Goal: Information Seeking & Learning: Learn about a topic

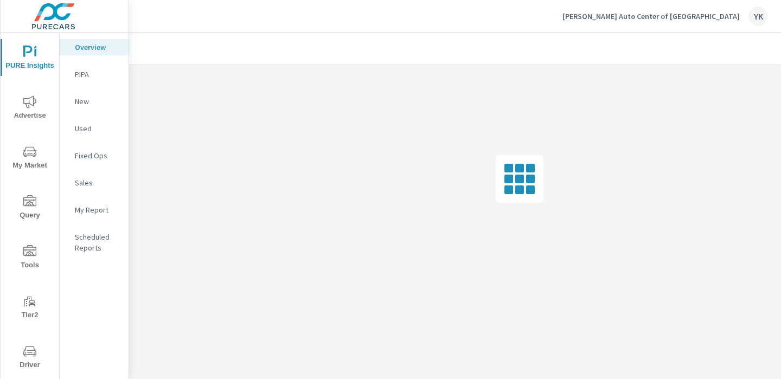
click at [36, 160] on span "My Market" at bounding box center [30, 158] width 52 height 27
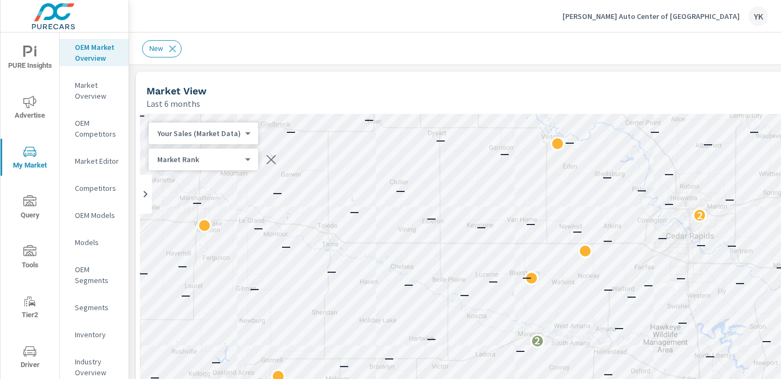
scroll to position [0, 151]
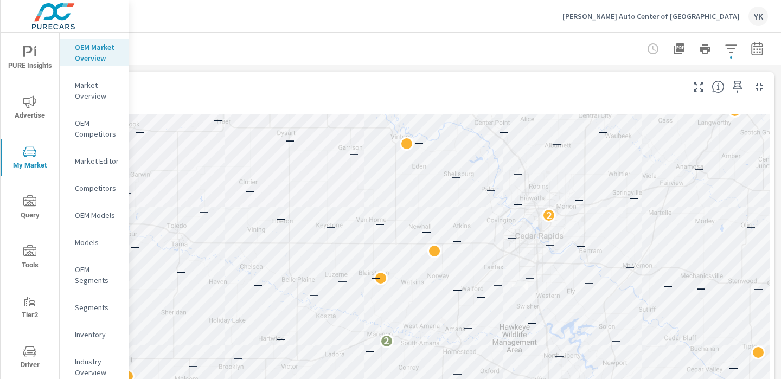
click at [744, 46] on div at bounding box center [705, 49] width 126 height 22
click at [758, 45] on icon "button" at bounding box center [756, 48] width 13 height 13
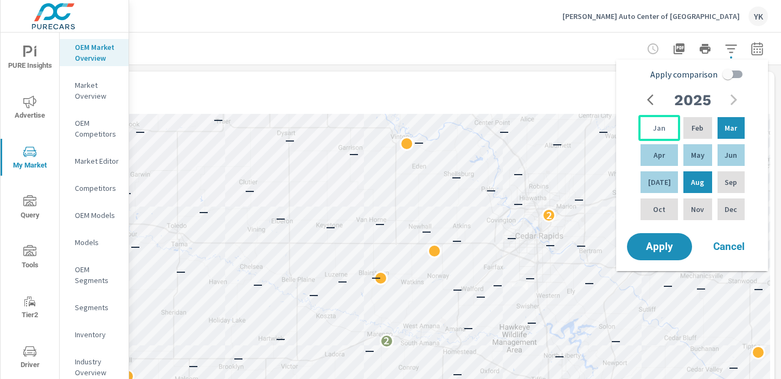
click at [649, 126] on div "Jan" at bounding box center [659, 128] width 42 height 26
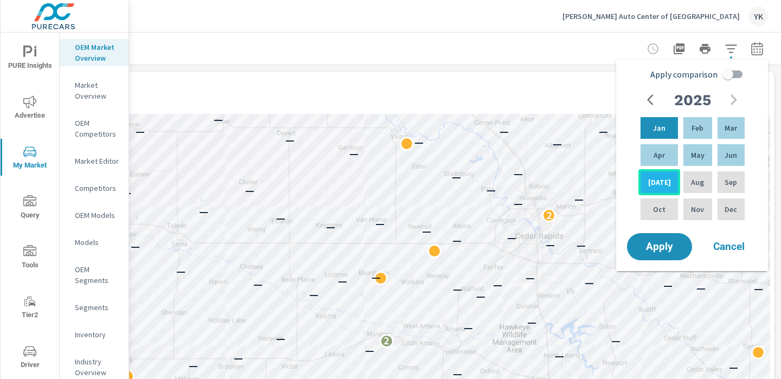
click at [655, 172] on div "[DATE]" at bounding box center [659, 182] width 42 height 26
click at [650, 246] on span "Apply" at bounding box center [659, 247] width 44 height 10
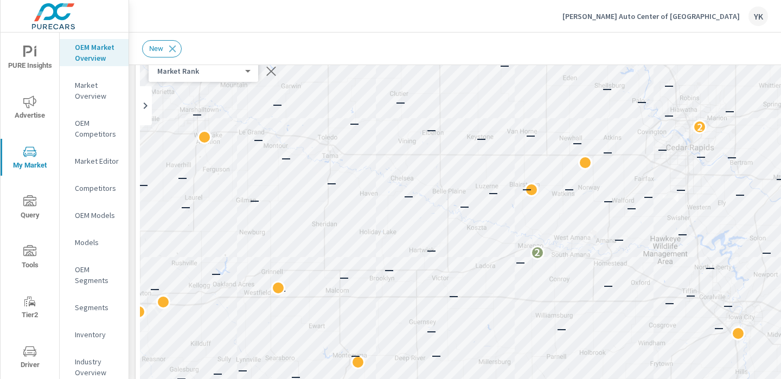
scroll to position [88, 0]
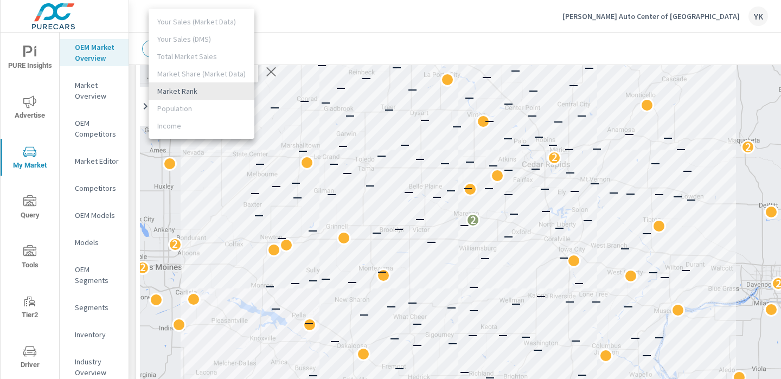
click at [219, 74] on body "PURE Insights Advertise My Market Query Tools Tier2 Driver Leave Feedback OEM M…" at bounding box center [390, 189] width 781 height 379
click at [194, 92] on li "Market Rank" at bounding box center [202, 90] width 106 height 17
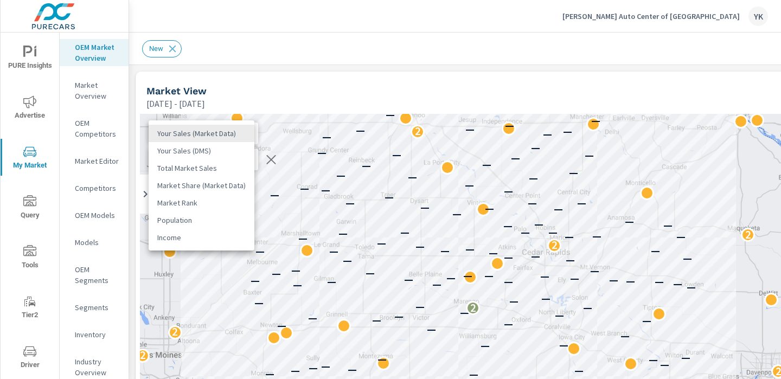
click at [197, 128] on body "PURE Insights Advertise My Market Query Tools Tier2 Driver Leave Feedback OEM M…" at bounding box center [390, 189] width 781 height 379
click at [186, 175] on li "Total Market Sales" at bounding box center [202, 167] width 106 height 17
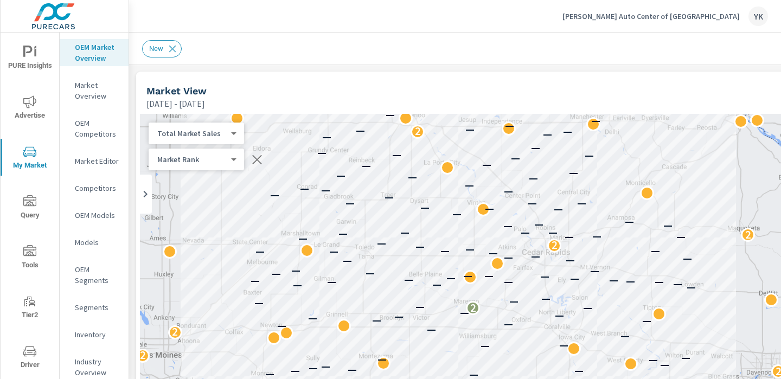
click at [199, 136] on body "PURE Insights Advertise My Market Query Tools Tier2 Driver Leave Feedback OEM M…" at bounding box center [390, 189] width 781 height 379
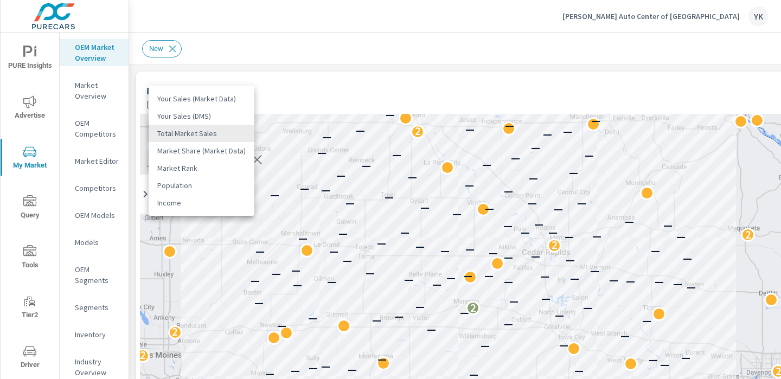
click at [192, 102] on li "Your Sales (Market Data)" at bounding box center [202, 98] width 106 height 17
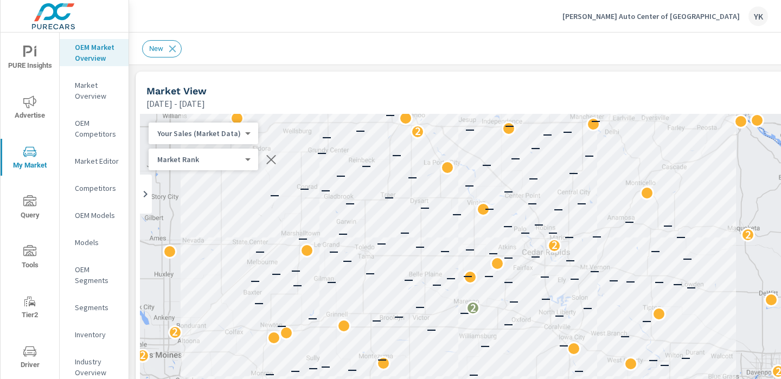
drag, startPoint x: 381, startPoint y: 62, endPoint x: 278, endPoint y: 67, distance: 103.1
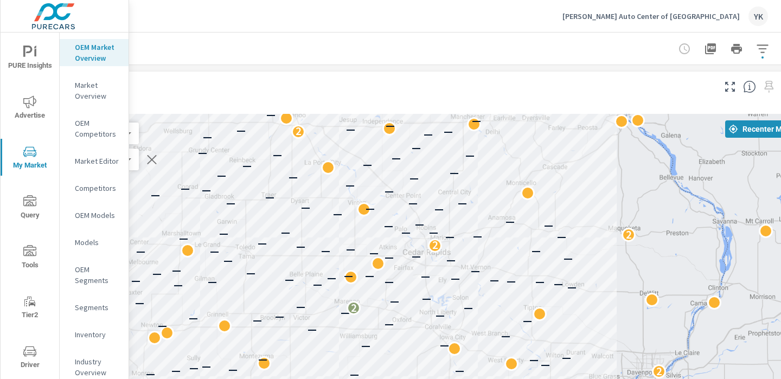
scroll to position [0, 120]
click at [759, 48] on icon "button" at bounding box center [761, 48] width 13 height 13
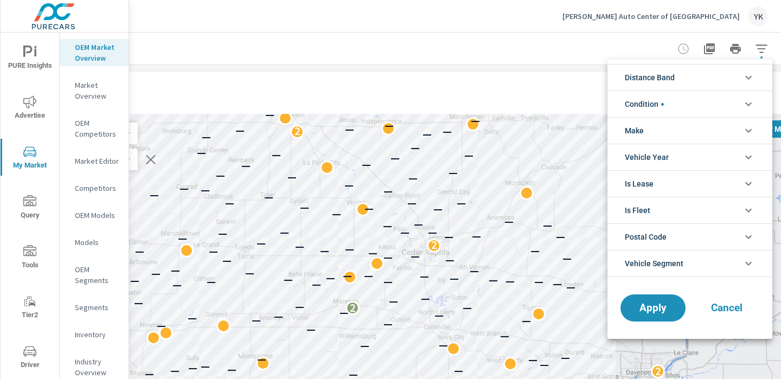
click at [688, 125] on li "Make" at bounding box center [689, 130] width 165 height 27
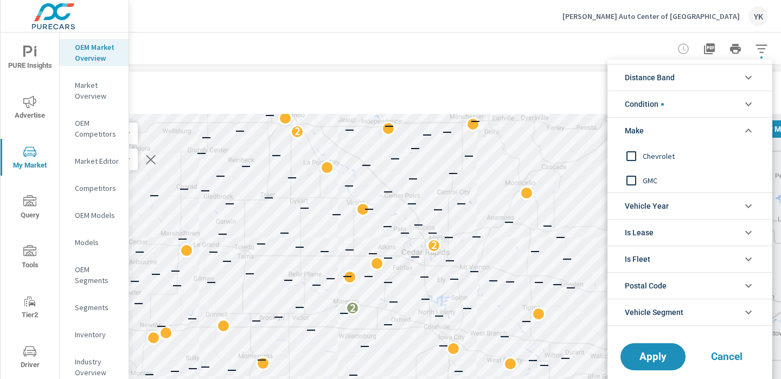
click at [632, 154] on input "filter options" at bounding box center [631, 156] width 23 height 23
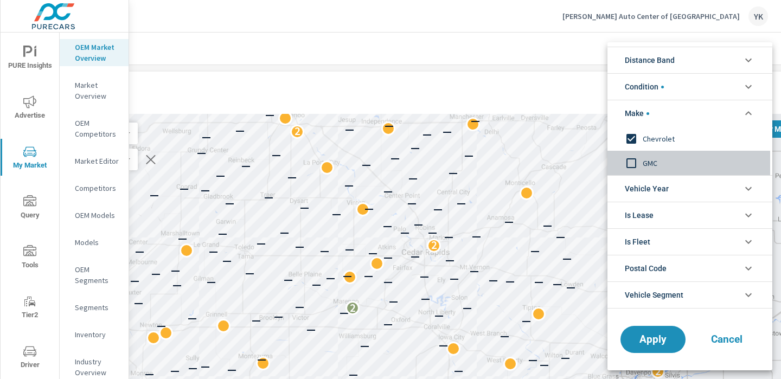
click at [632, 162] on input "filter options" at bounding box center [631, 163] width 23 height 23
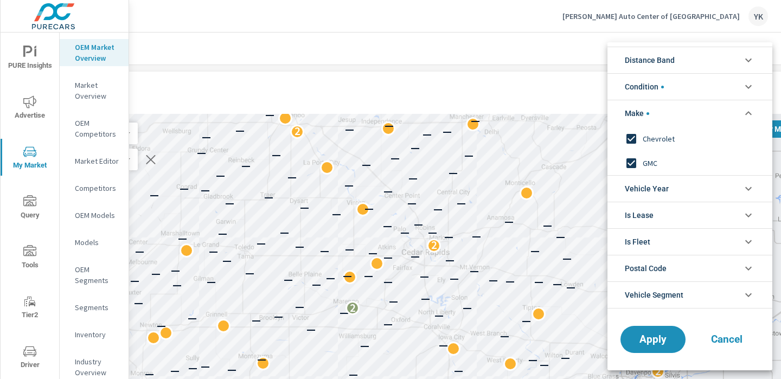
click at [684, 86] on li "Condition" at bounding box center [689, 86] width 165 height 27
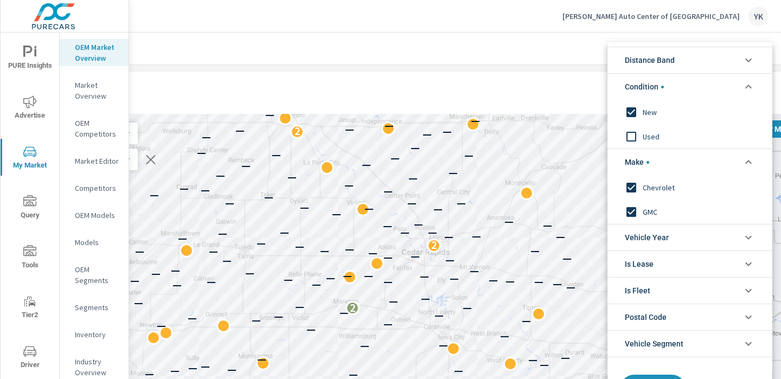
click at [684, 81] on li "Condition" at bounding box center [689, 86] width 165 height 27
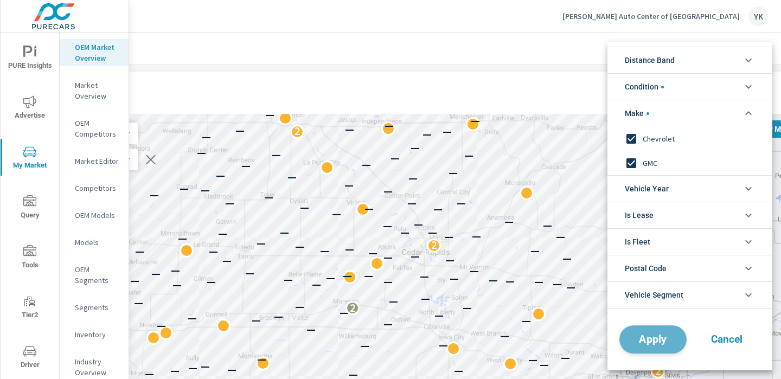
click at [640, 331] on button "Apply" at bounding box center [652, 339] width 67 height 28
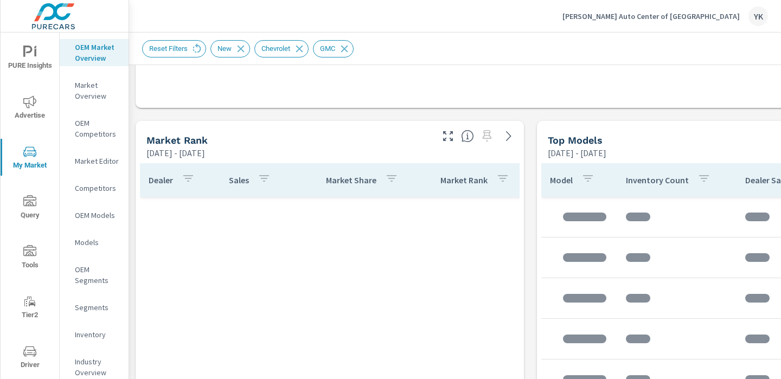
scroll to position [732, 0]
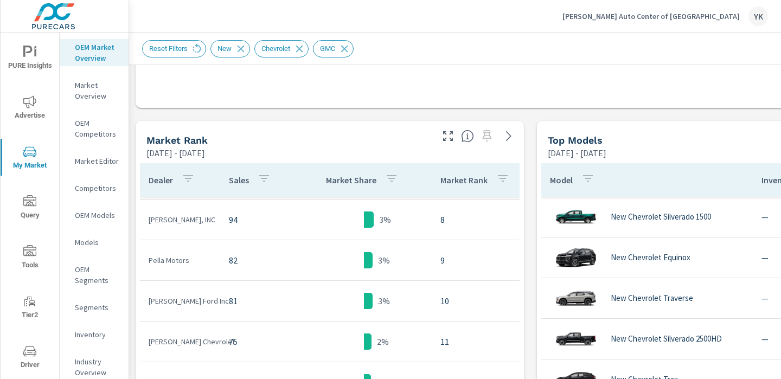
scroll to position [120, 0]
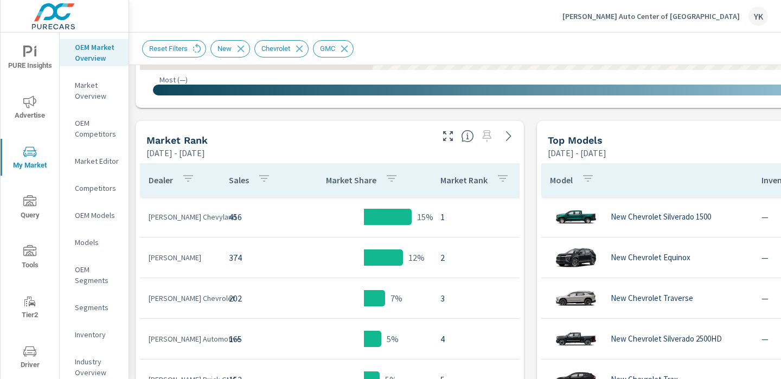
scroll to position [310, 0]
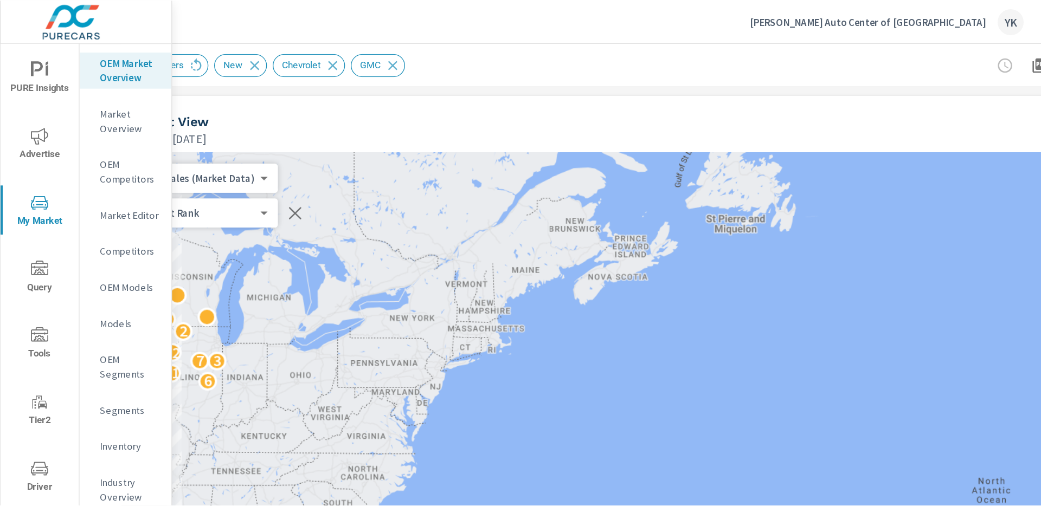
scroll to position [0, 51]
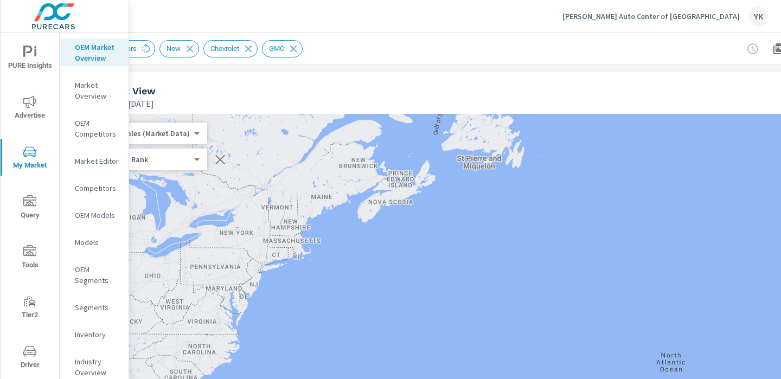
drag, startPoint x: 140, startPoint y: 256, endPoint x: 66, endPoint y: 251, distance: 74.5
click at [66, 251] on div "PURE Insights Advertise My Market Query Tools Tier2 Driver Leave Feedback OEM M…" at bounding box center [390, 189] width 781 height 379
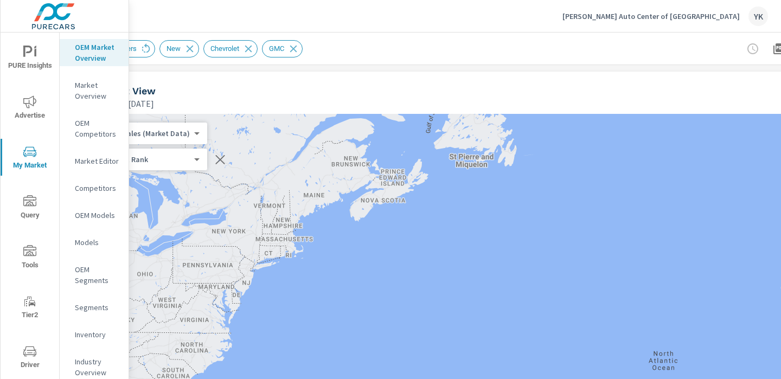
drag, startPoint x: 259, startPoint y: 79, endPoint x: 224, endPoint y: 369, distance: 291.5
click at [221, 363] on div "Market View [DATE] - [DATE] ← Move left → Move right ↑ Move up ↓ Move down + Zo…" at bounding box center [479, 332] width 789 height 520
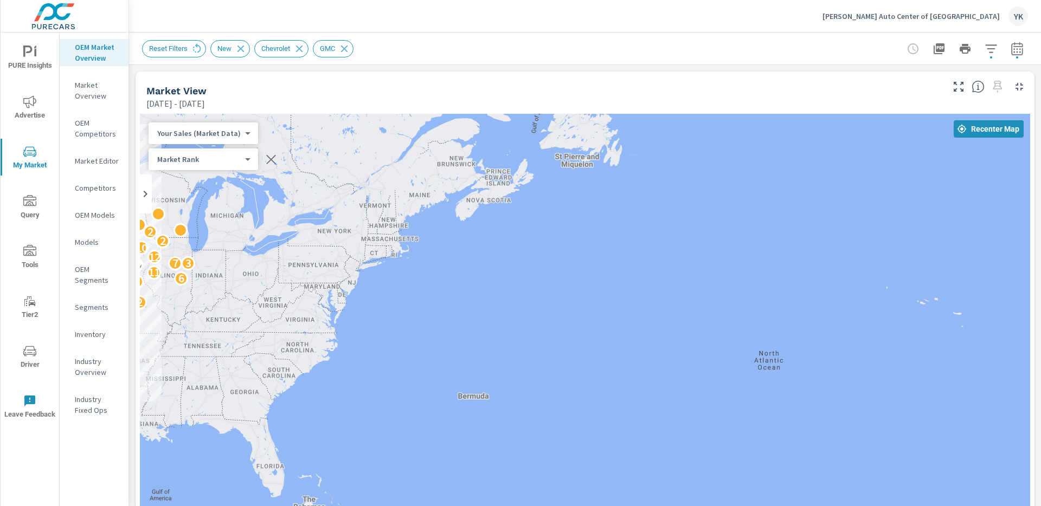
scroll to position [562, 0]
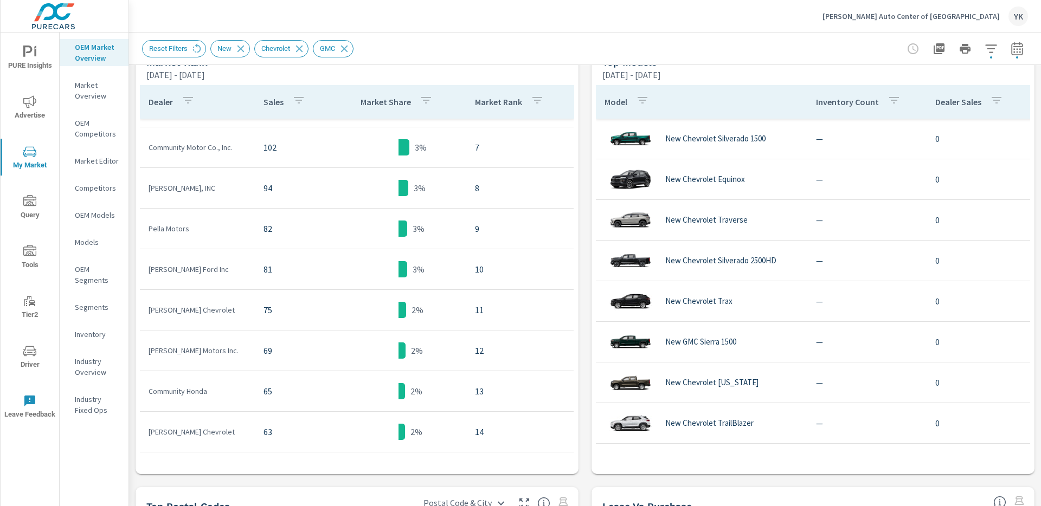
click at [234, 268] on p "[PERSON_NAME] Ford Inc" at bounding box center [198, 269] width 98 height 11
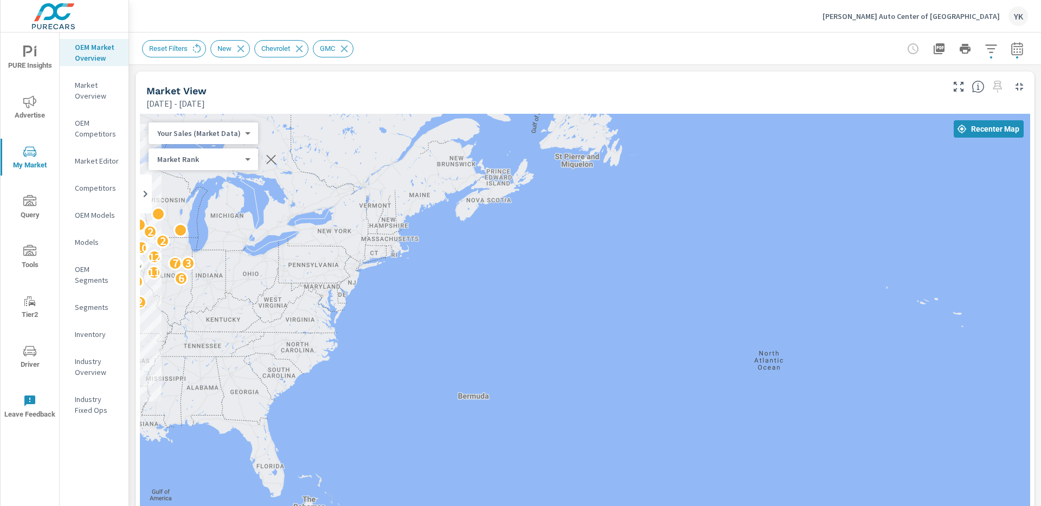
drag, startPoint x: 323, startPoint y: 210, endPoint x: 557, endPoint y: 196, distance: 234.0
click at [557, 196] on div "2 2 3 6 11 12 3 12 7 3 12 2 4 10 2 3 2 2" at bounding box center [585, 334] width 890 height 440
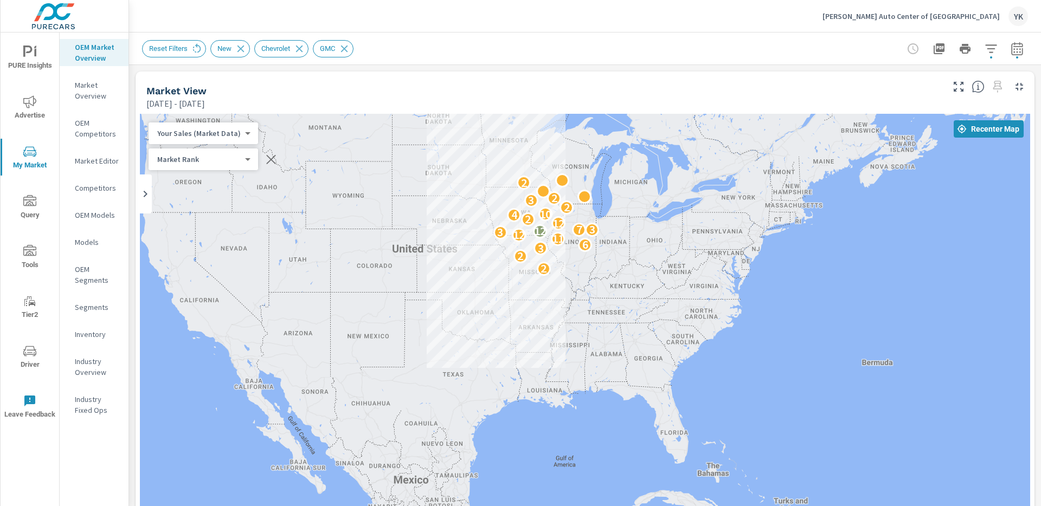
drag, startPoint x: 537, startPoint y: 219, endPoint x: 411, endPoint y: 233, distance: 127.1
click at [411, 233] on div "2 2 3 6 11 12 3 12 7 3 12 2 4 10 2 3 2 2" at bounding box center [585, 334] width 890 height 440
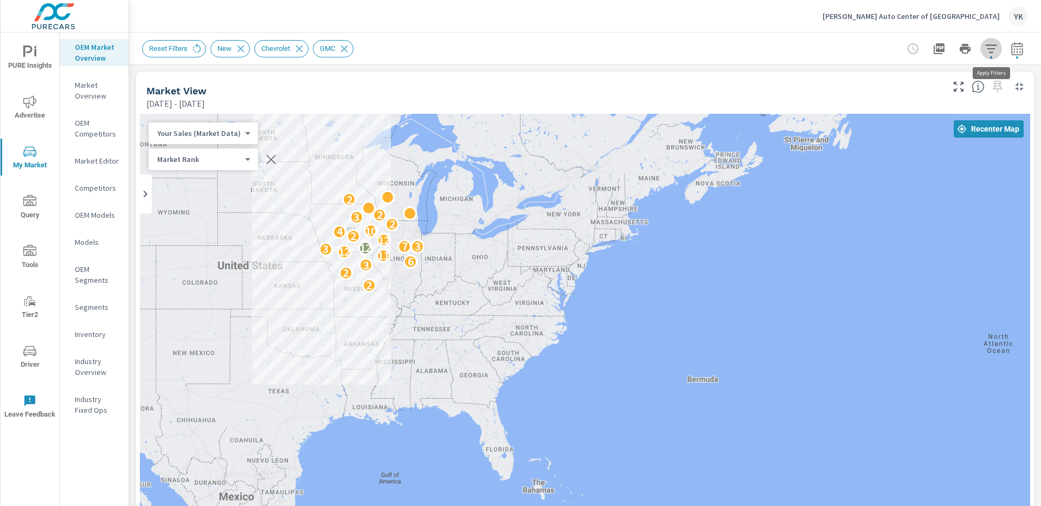
click at [780, 51] on icon "button" at bounding box center [990, 48] width 13 height 13
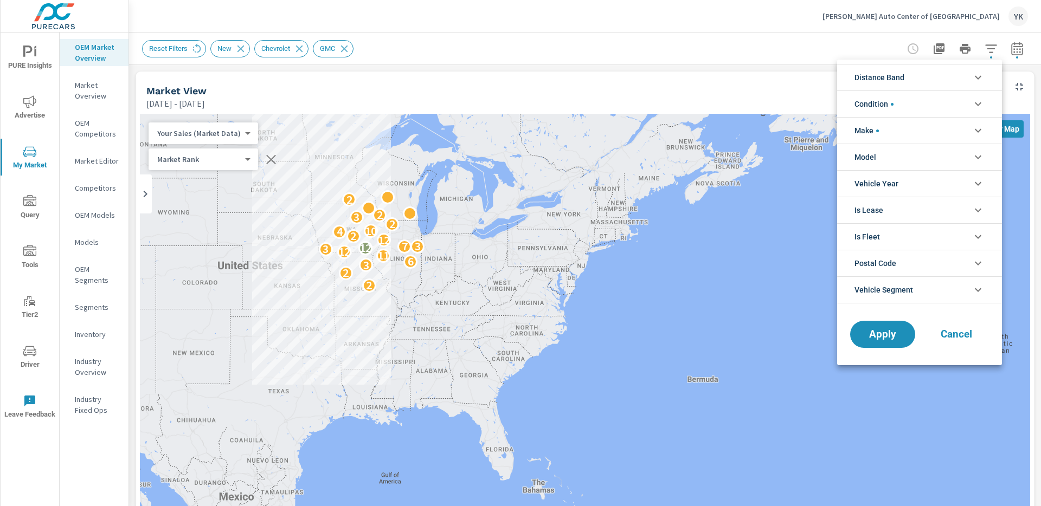
scroll to position [24, 0]
click at [780, 73] on li "Distance Band" at bounding box center [919, 77] width 165 height 27
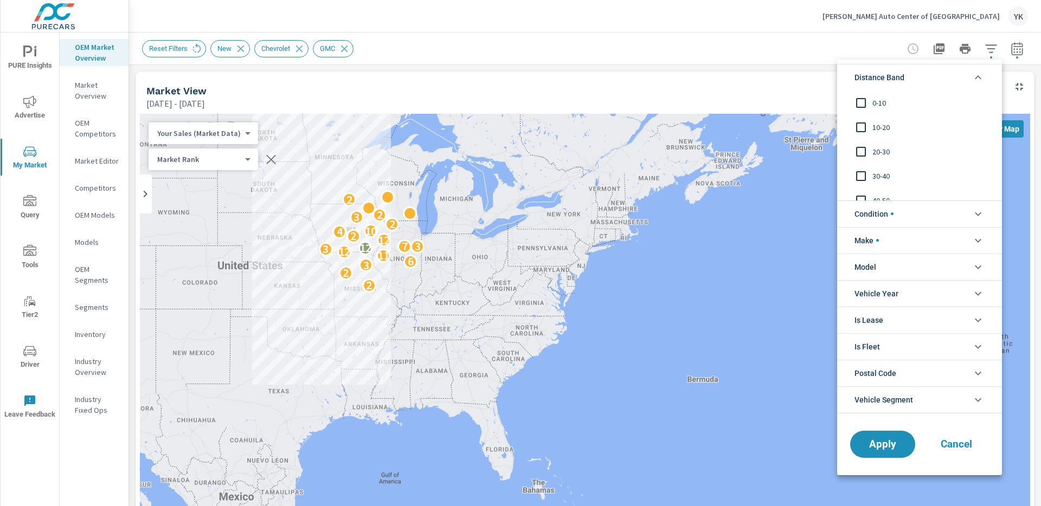
click at [780, 104] on input "filter options" at bounding box center [860, 103] width 23 height 23
click at [780, 124] on input "filter options" at bounding box center [860, 127] width 23 height 23
click at [780, 150] on input "filter options" at bounding box center [860, 151] width 23 height 23
click at [780, 378] on span "Apply" at bounding box center [882, 444] width 44 height 10
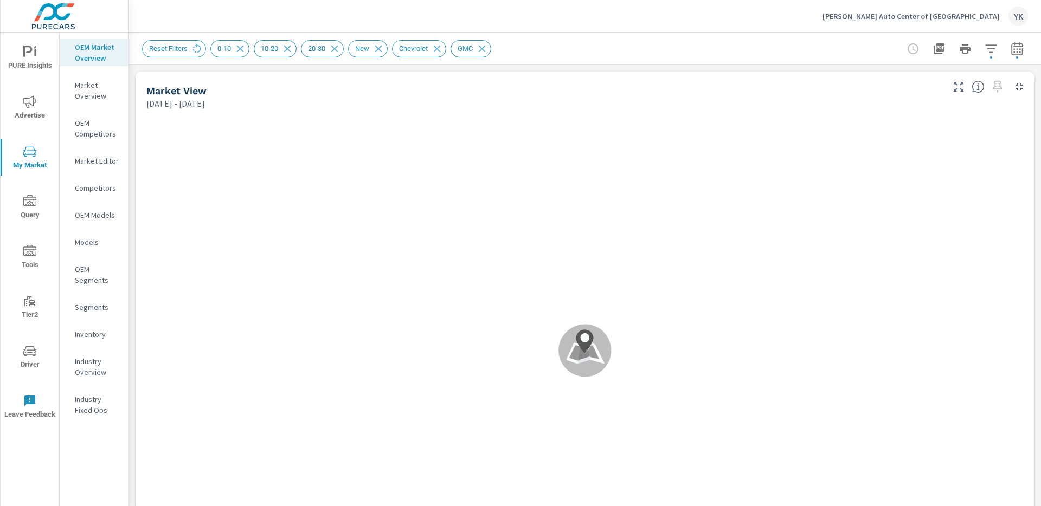
scroll to position [203, 0]
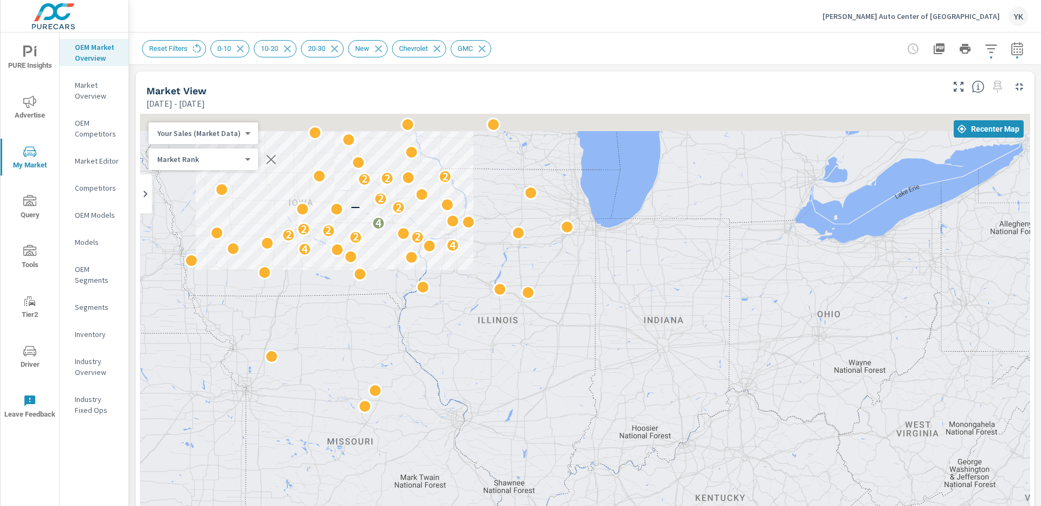
drag, startPoint x: 304, startPoint y: 252, endPoint x: 333, endPoint y: 296, distance: 53.2
click at [333, 296] on div "4 4 2 2 2 2 2 4 2 — 2 2 2 2" at bounding box center [585, 334] width 890 height 440
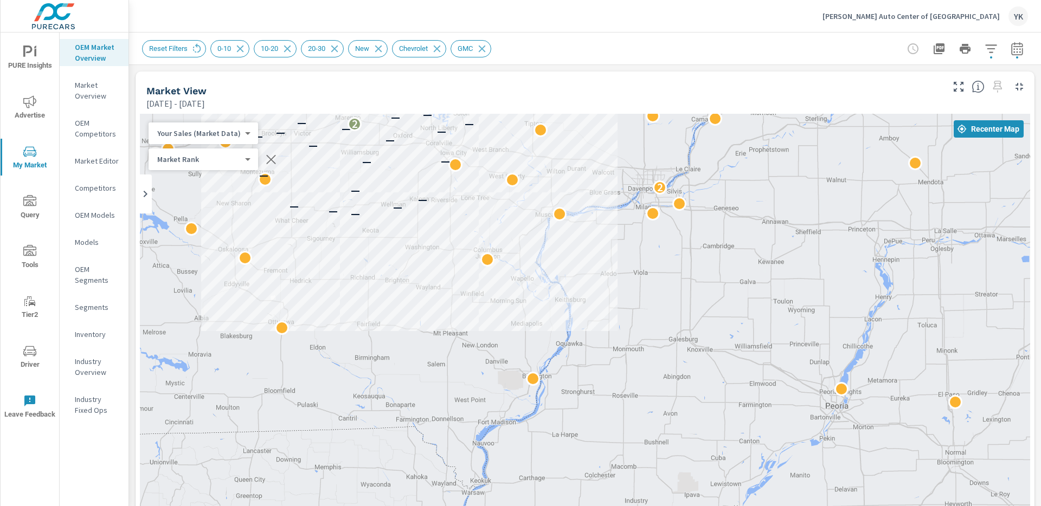
drag, startPoint x: 380, startPoint y: 258, endPoint x: 378, endPoint y: 390, distance: 132.3
click at [378, 378] on div "— — — — — — 2 — 2 — — 2 — — — — — — — 2 — — — — — — — — — — — — — — — — — — — 2…" at bounding box center [585, 334] width 890 height 440
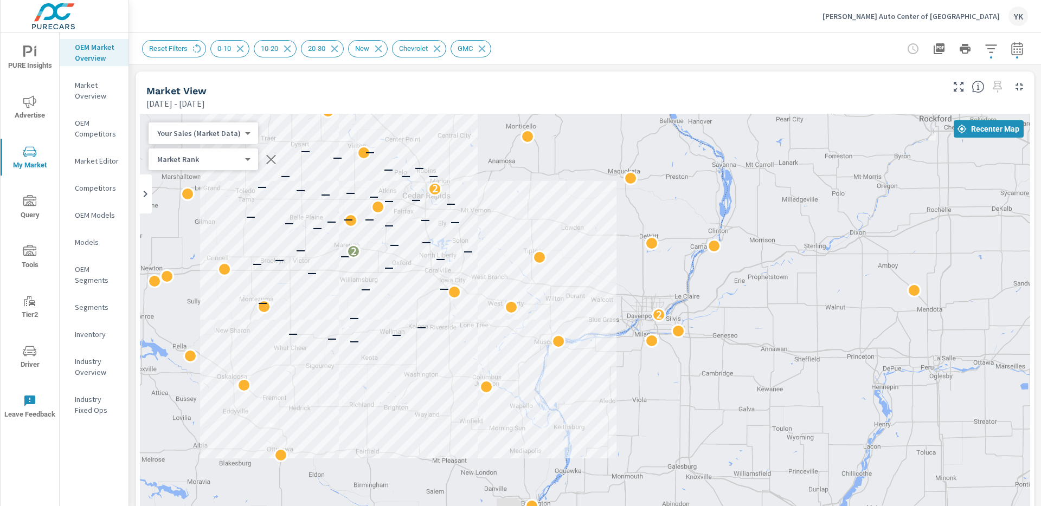
drag, startPoint x: 365, startPoint y: 379, endPoint x: 398, endPoint y: 422, distance: 53.7
click at [398, 378] on div "— — — — — — 2 — 2 — — 2 — — — — — — — 2 — — — — — — — — — — — — — — — — — — — 2…" at bounding box center [585, 334] width 890 height 440
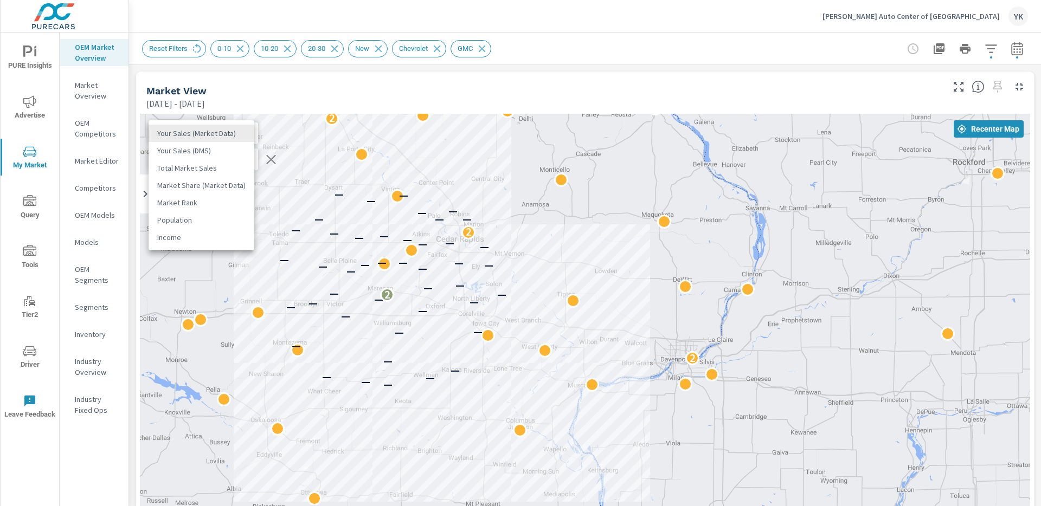
click at [209, 134] on body "PURE Insights Advertise My Market Query Tools Tier2 Driver Leave Feedback OEM M…" at bounding box center [520, 253] width 1041 height 506
click at [196, 161] on li "Total Market Sales" at bounding box center [202, 167] width 106 height 17
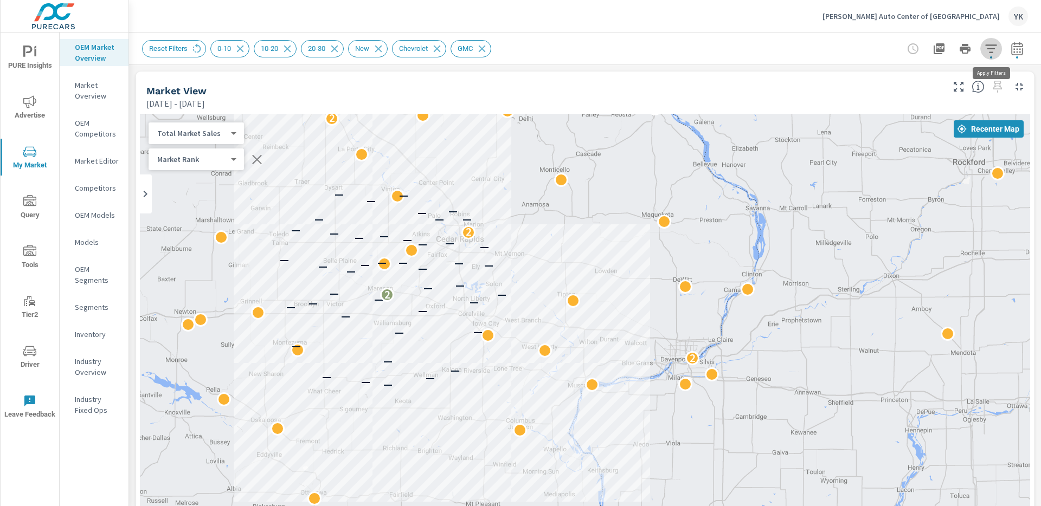
click at [780, 49] on icon "button" at bounding box center [990, 48] width 11 height 8
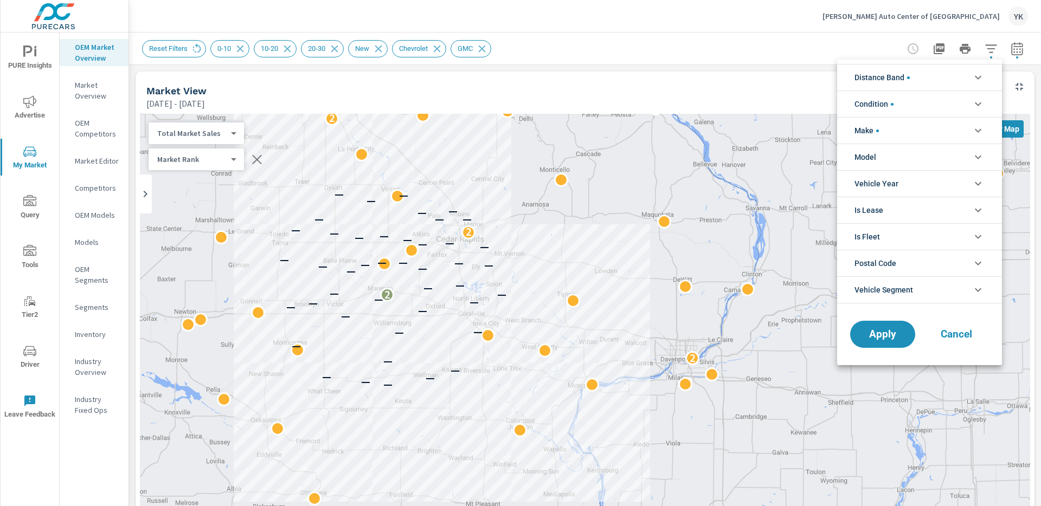
scroll to position [24, 0]
click at [780, 82] on span "Distance Band" at bounding box center [881, 78] width 55 height 26
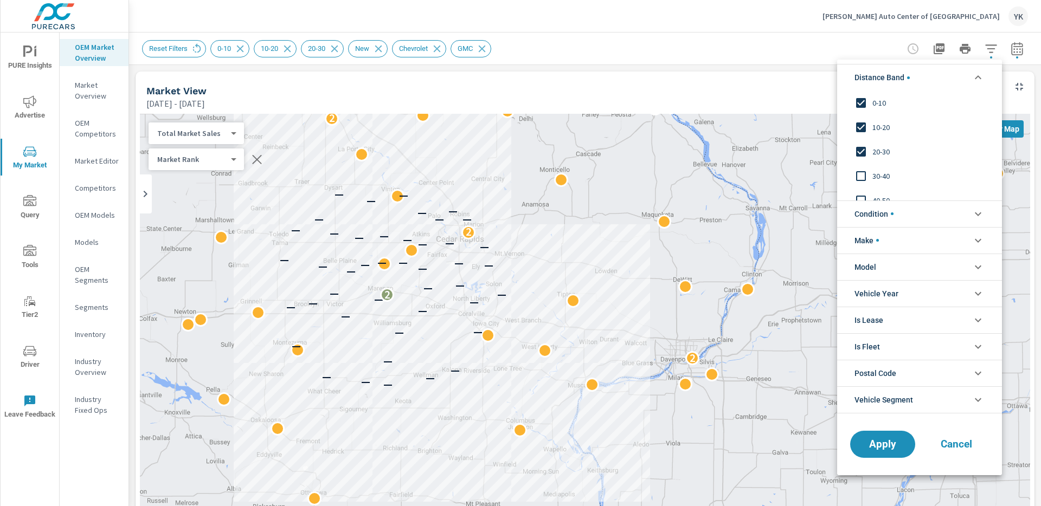
click at [780, 153] on input "filter options" at bounding box center [860, 151] width 23 height 23
click at [780, 378] on button "Apply" at bounding box center [882, 444] width 67 height 28
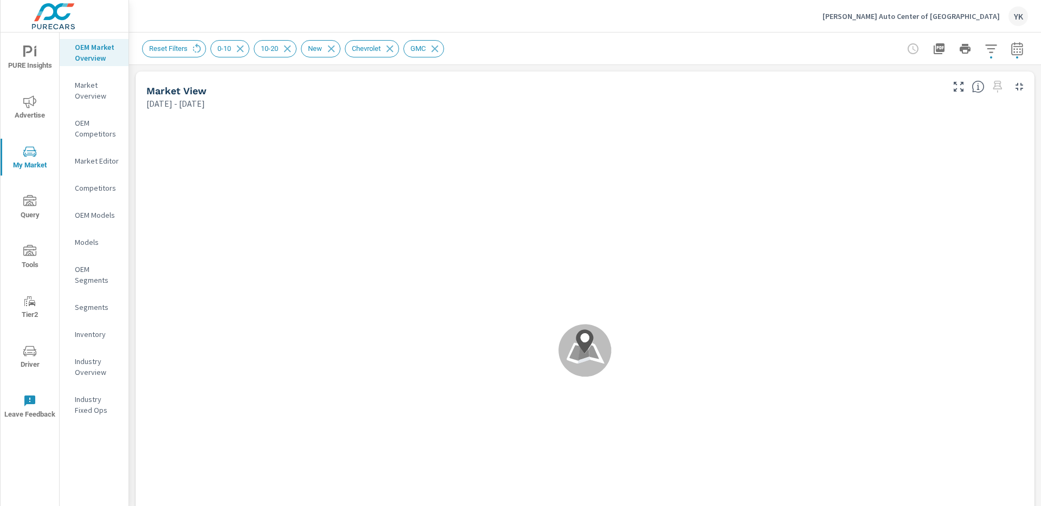
scroll to position [203, 0]
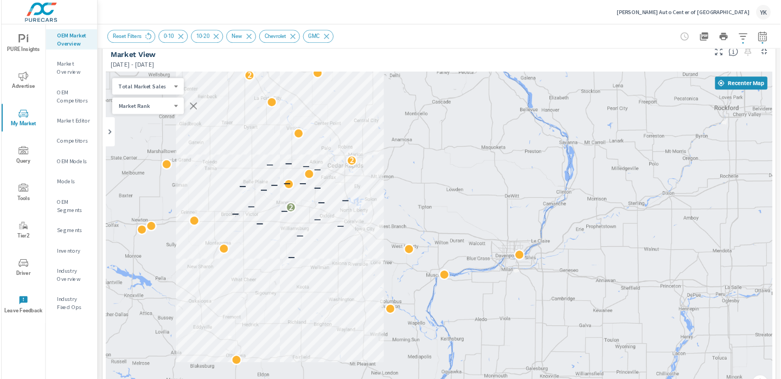
scroll to position [203, 0]
